Goal: Find specific page/section: Find specific page/section

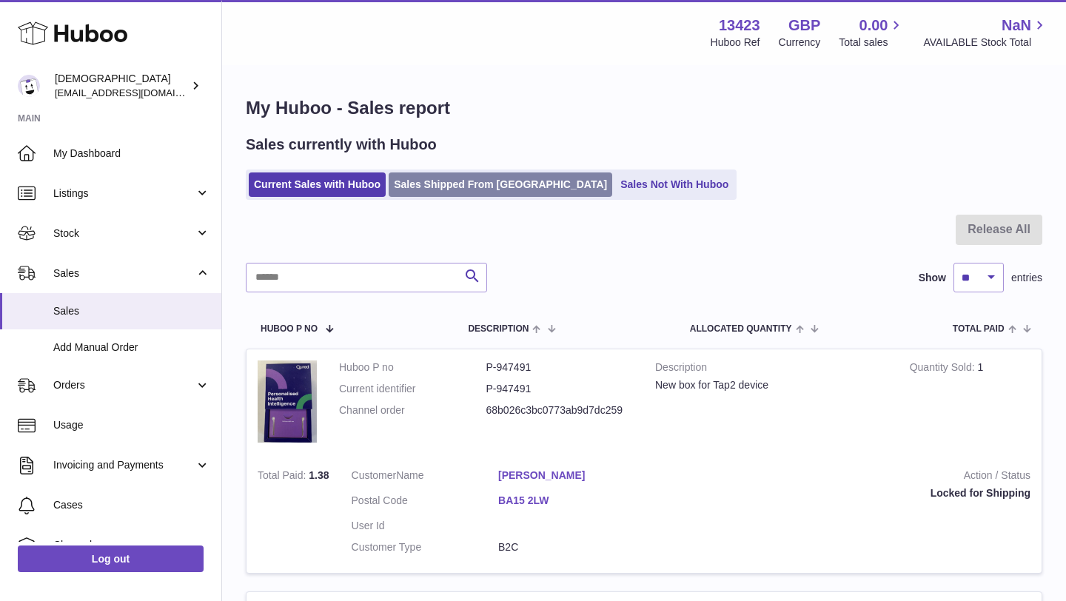
click at [414, 195] on link "Sales Shipped From Huboo" at bounding box center [499, 184] width 223 height 24
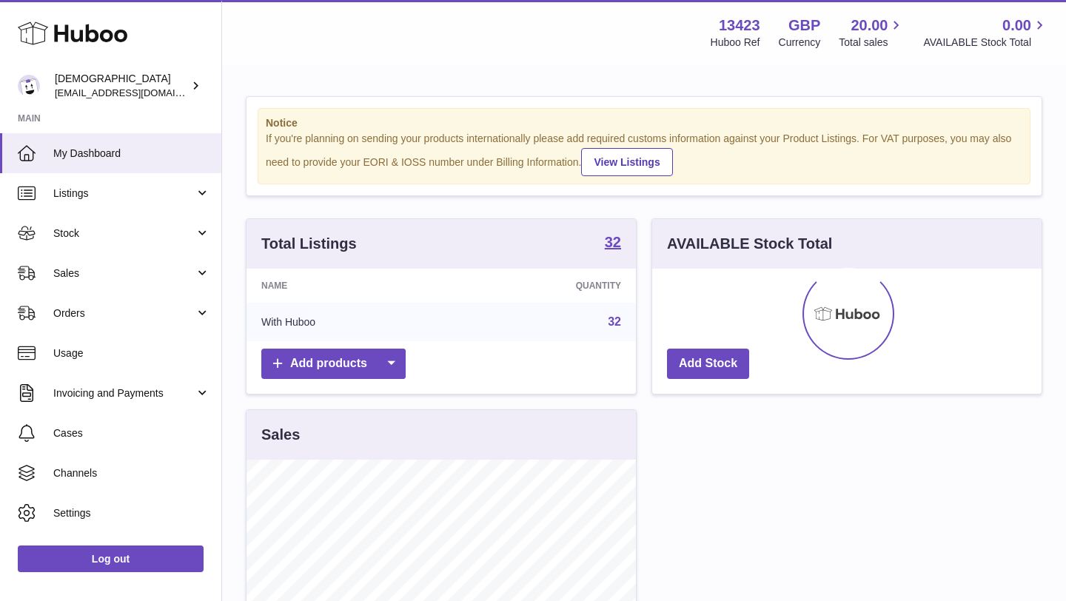
scroll to position [231, 389]
click at [80, 272] on span "Sales" at bounding box center [123, 273] width 141 height 14
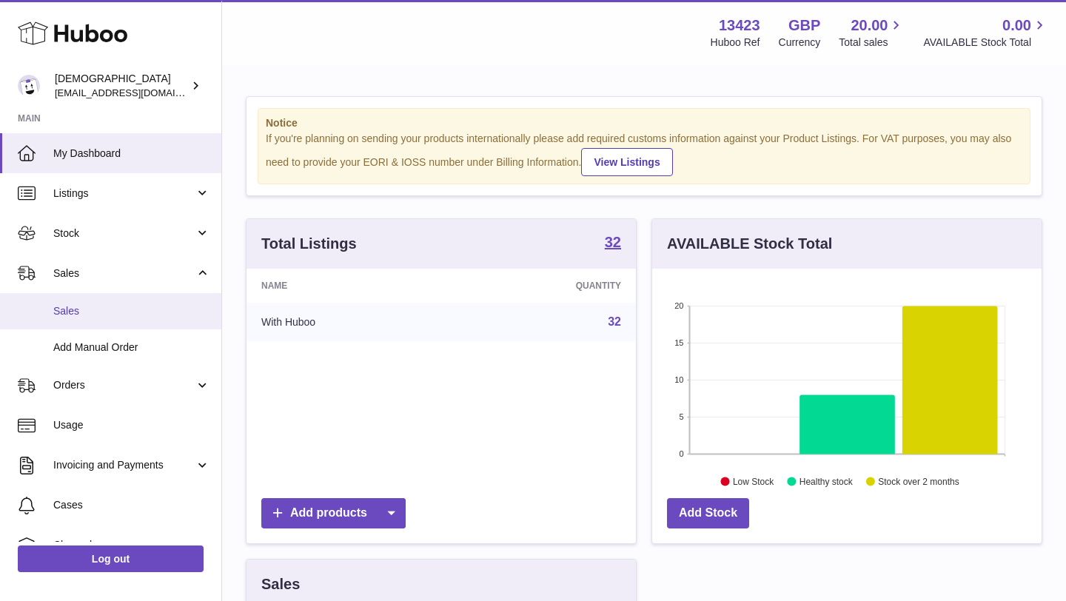
click at [79, 309] on span "Sales" at bounding box center [131, 311] width 157 height 14
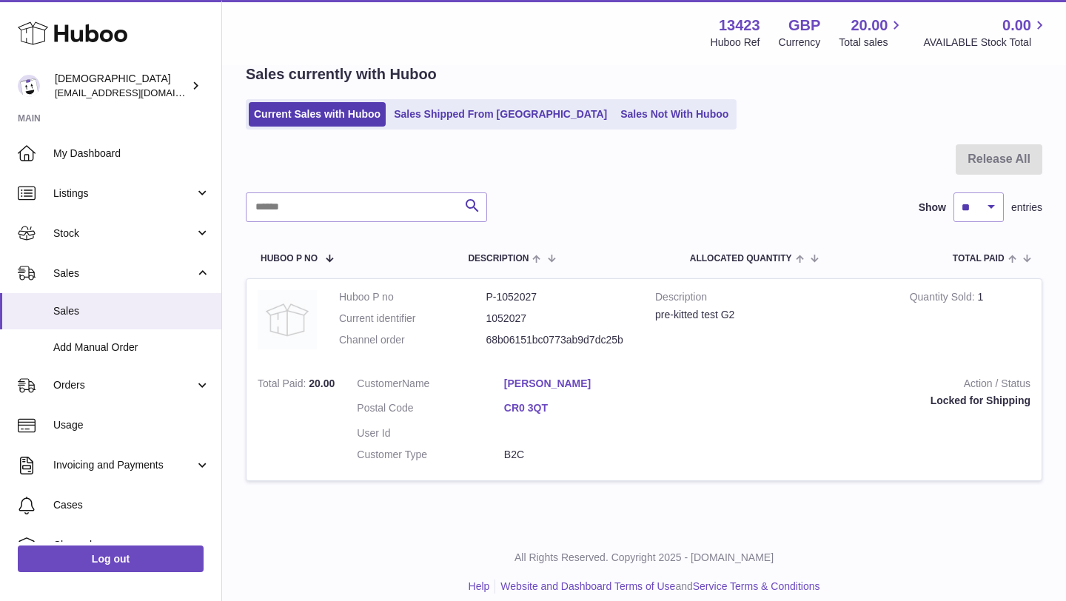
scroll to position [85, 0]
